Goal: Information Seeking & Learning: Understand process/instructions

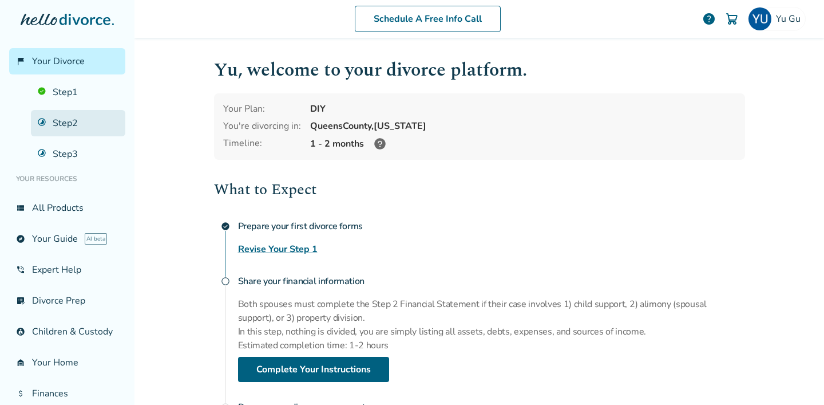
click at [43, 120] on link "Step 2" at bounding box center [78, 123] width 94 height 26
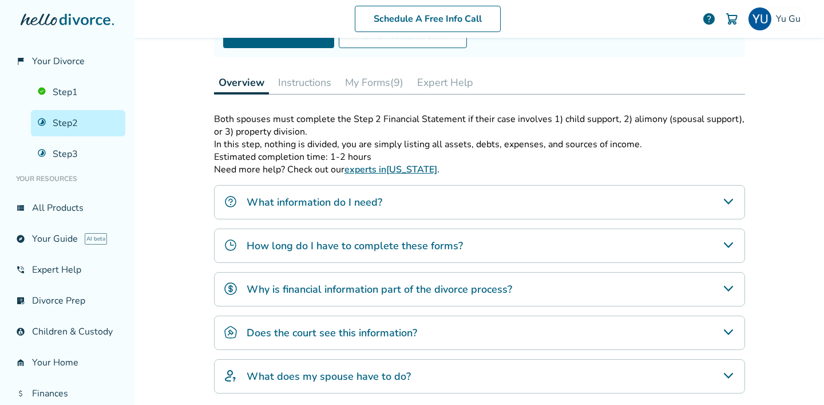
scroll to position [145, 0]
click at [298, 82] on button "Instructions" at bounding box center [305, 81] width 62 height 23
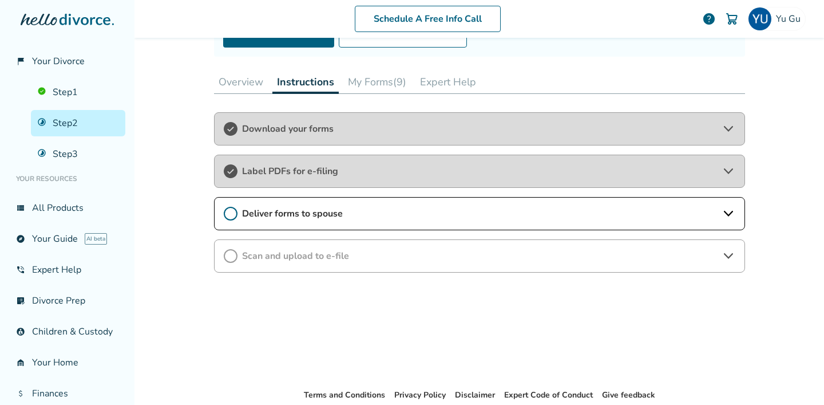
click at [348, 181] on div "Label PDFs for e-filing" at bounding box center [479, 171] width 531 height 33
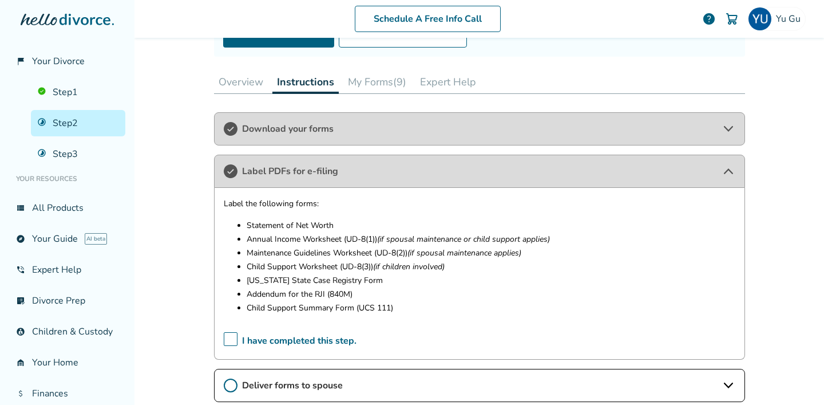
click at [251, 228] on p "Statement of Net Worth" at bounding box center [491, 226] width 489 height 14
drag, startPoint x: 305, startPoint y: 221, endPoint x: 265, endPoint y: 279, distance: 70.8
click at [417, 275] on ul "Statement of Net Worth Annual Income Worksheet (UD-8(1)) (if spousal maintenanc…" at bounding box center [480, 267] width 512 height 96
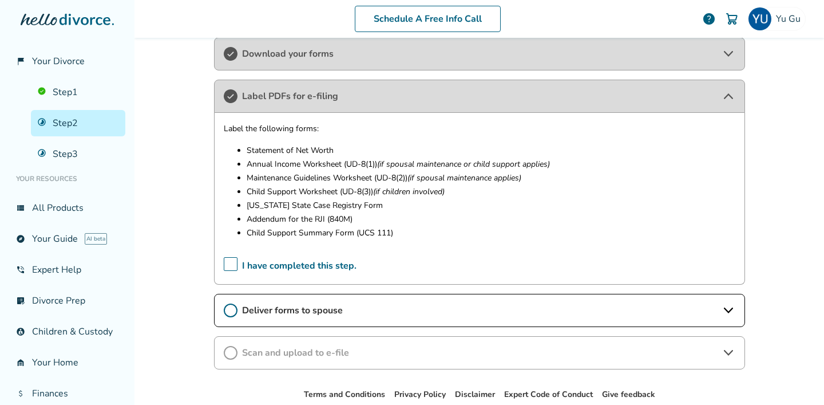
scroll to position [221, 0]
